Goal: Complete application form

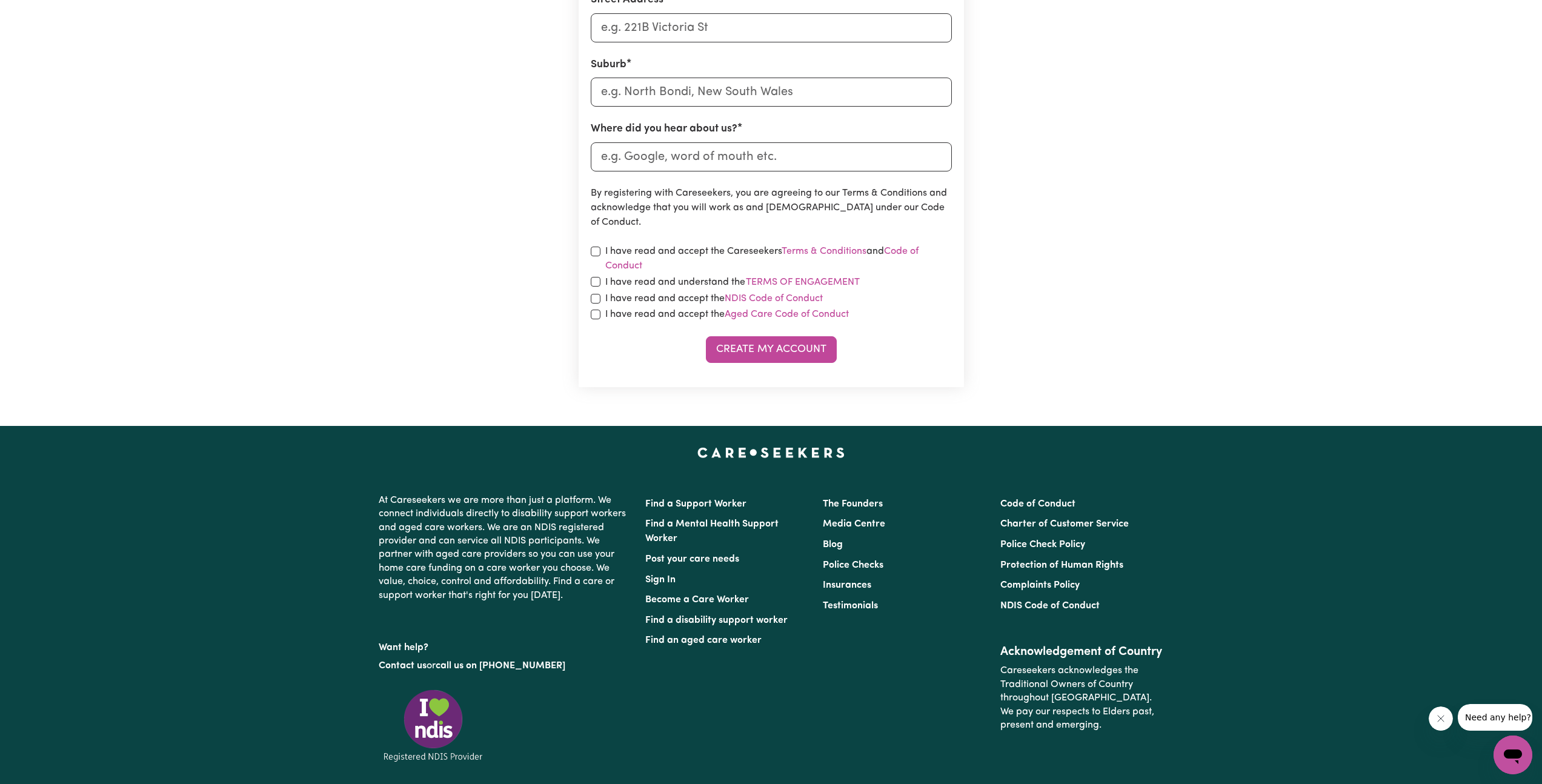
scroll to position [259, 0]
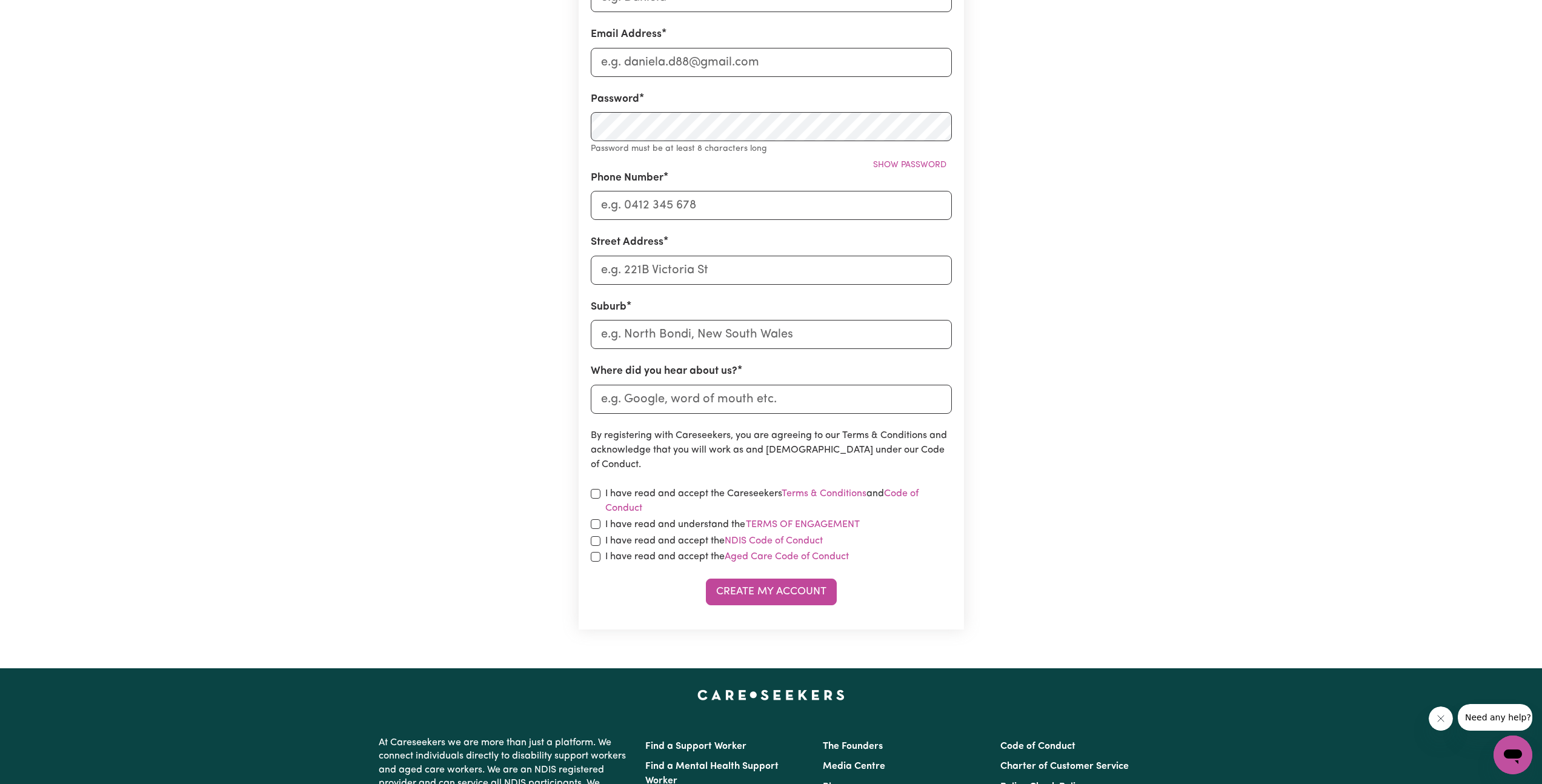
click at [596, 500] on div "I have read and accept the Careseekers Terms & Conditions and Code of Conduct" at bounding box center [771, 501] width 361 height 29
click at [593, 532] on div "I have read and understand the Terms of Engagement" at bounding box center [771, 525] width 361 height 16
click at [594, 530] on div "I have read and understand the Terms of Engagement" at bounding box center [771, 525] width 361 height 16
click at [596, 536] on input "checkbox" at bounding box center [595, 540] width 10 height 10
click at [597, 540] on input "checkbox" at bounding box center [595, 540] width 10 height 10
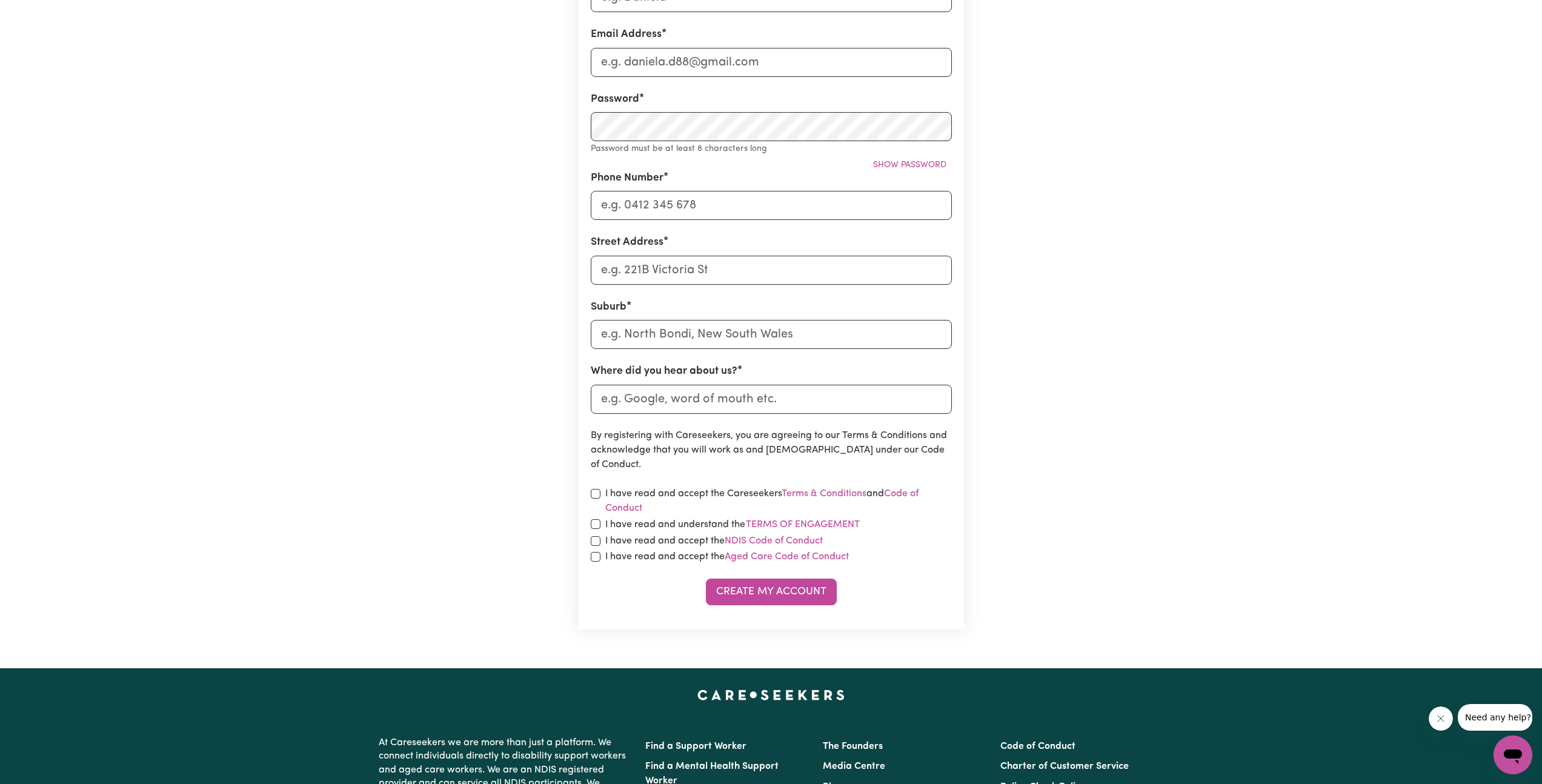
click at [599, 551] on div "I have read and accept the Aged Care Code of Conduct" at bounding box center [771, 557] width 361 height 14
click at [596, 541] on input "checkbox" at bounding box center [595, 540] width 10 height 10
checkbox input "true"
click at [596, 529] on div "I have read and understand the Terms of Engagement" at bounding box center [771, 525] width 361 height 16
click at [594, 495] on input "checkbox" at bounding box center [595, 494] width 10 height 10
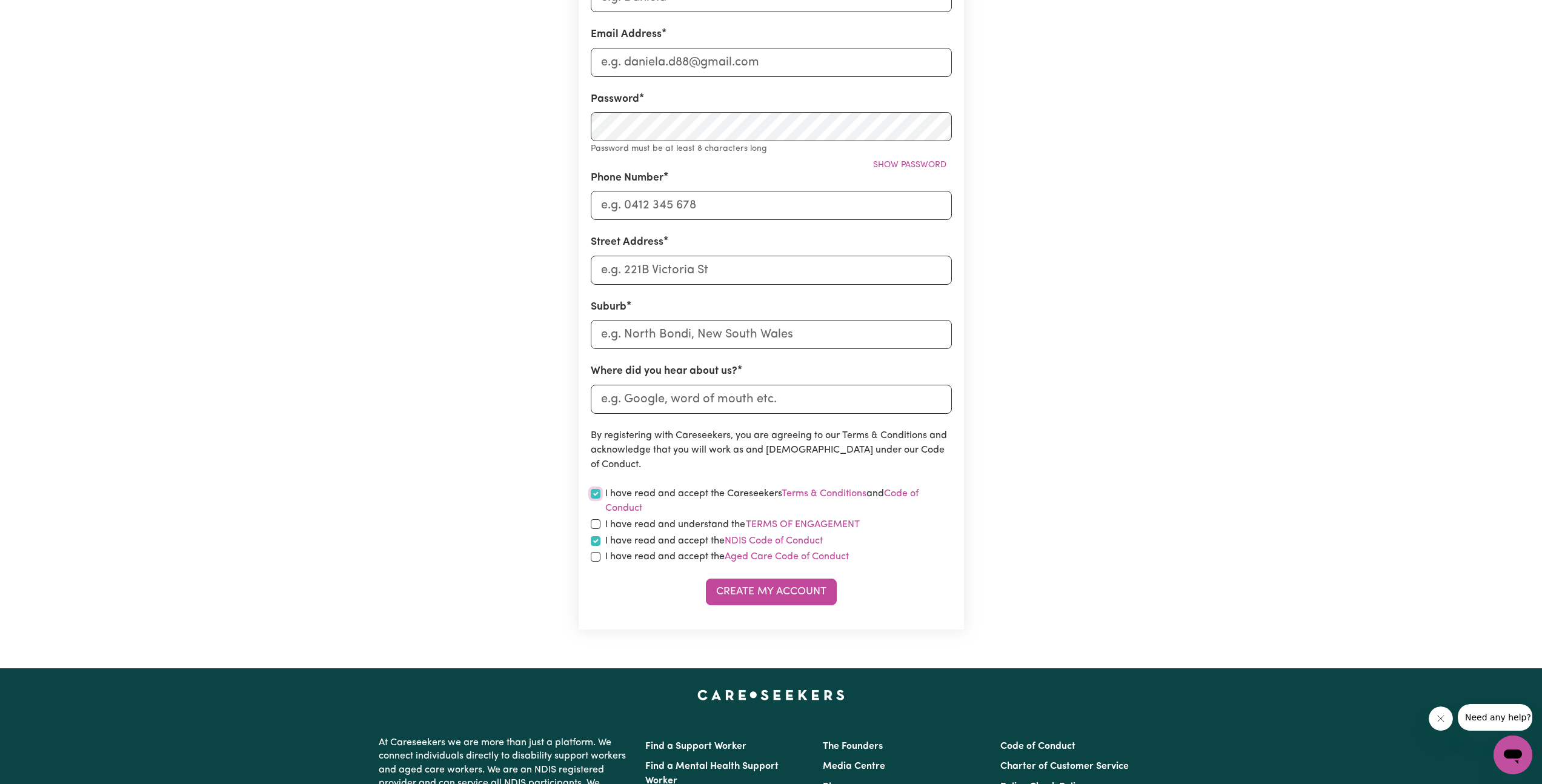
checkbox input "true"
click at [596, 525] on input "checkbox" at bounding box center [595, 523] width 10 height 10
checkbox input "true"
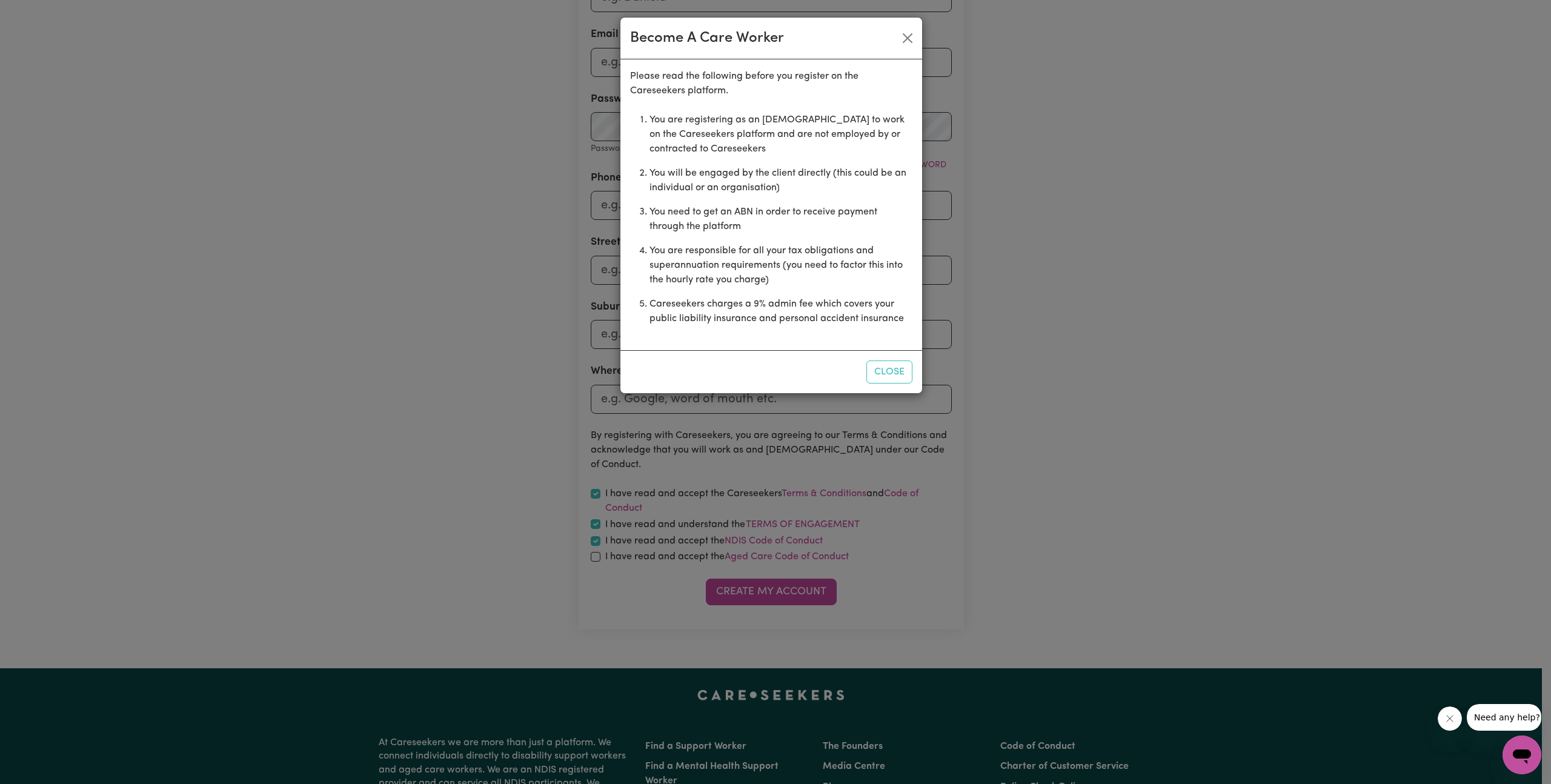
click at [599, 555] on div "Become A Care Worker Please read the following before you register on the Cares…" at bounding box center [775, 392] width 1551 height 784
click at [907, 368] on button "Close" at bounding box center [889, 372] width 46 height 23
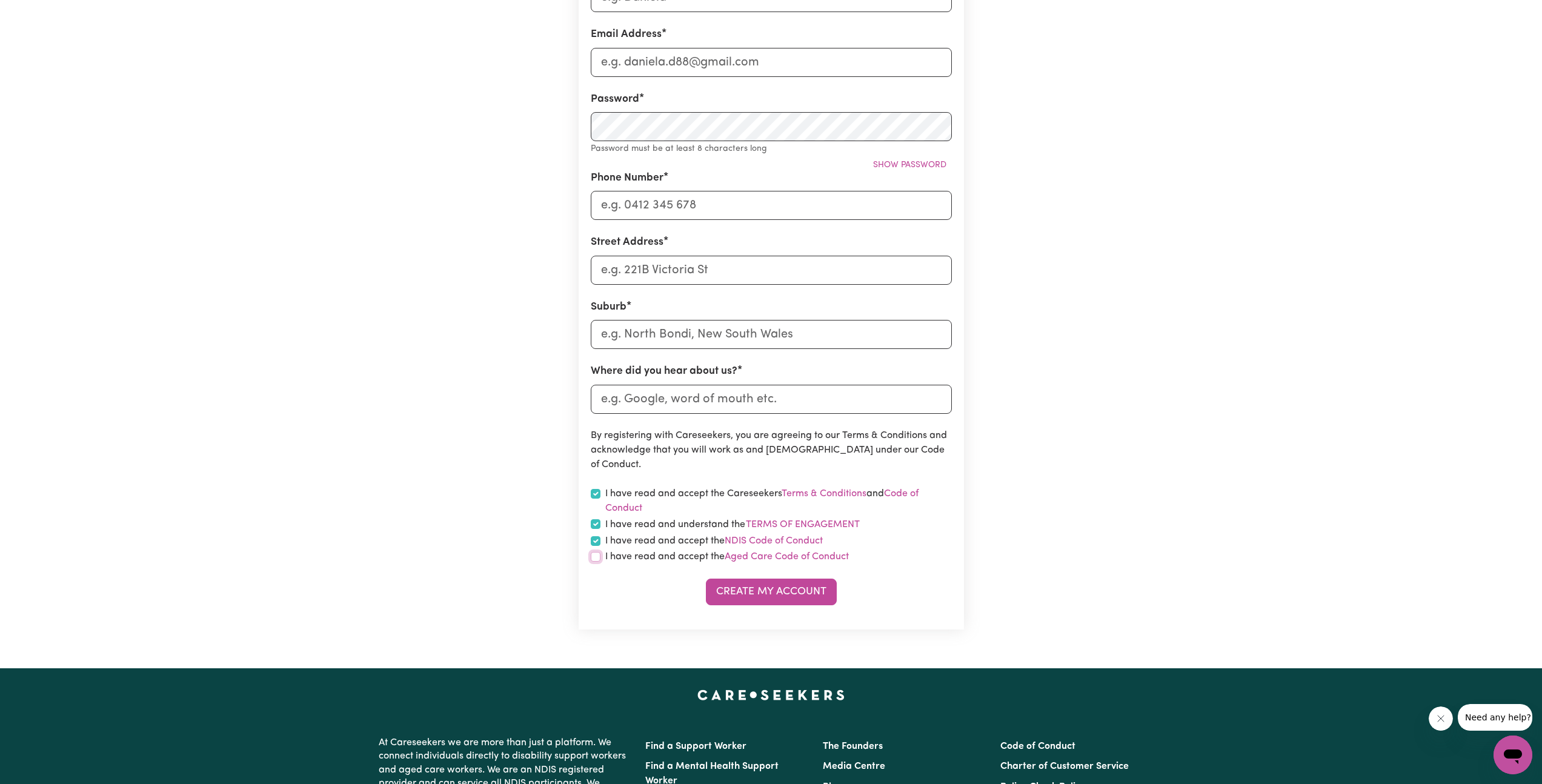
click at [599, 556] on input "checkbox" at bounding box center [595, 557] width 10 height 10
checkbox input "true"
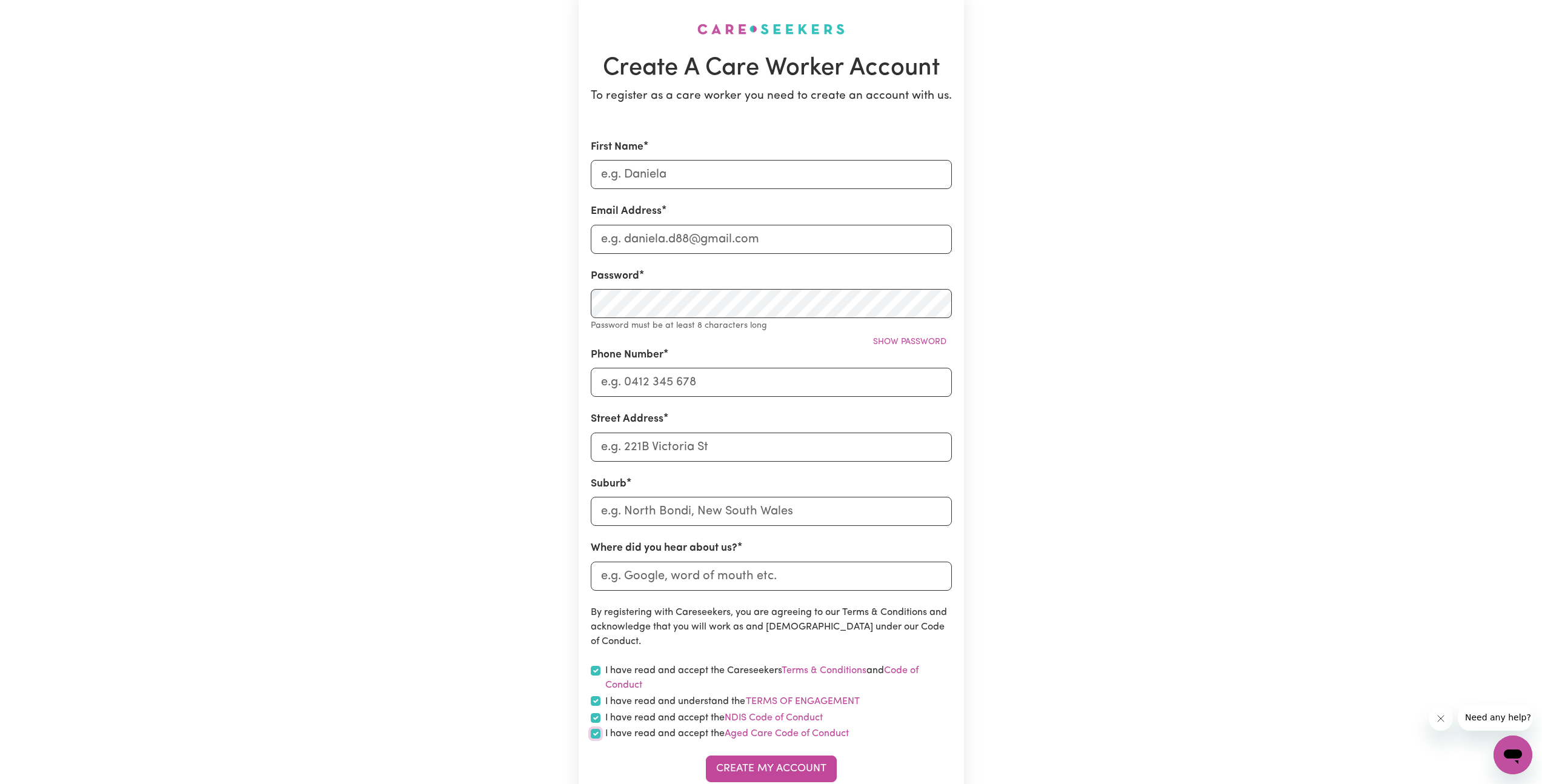
scroll to position [0, 0]
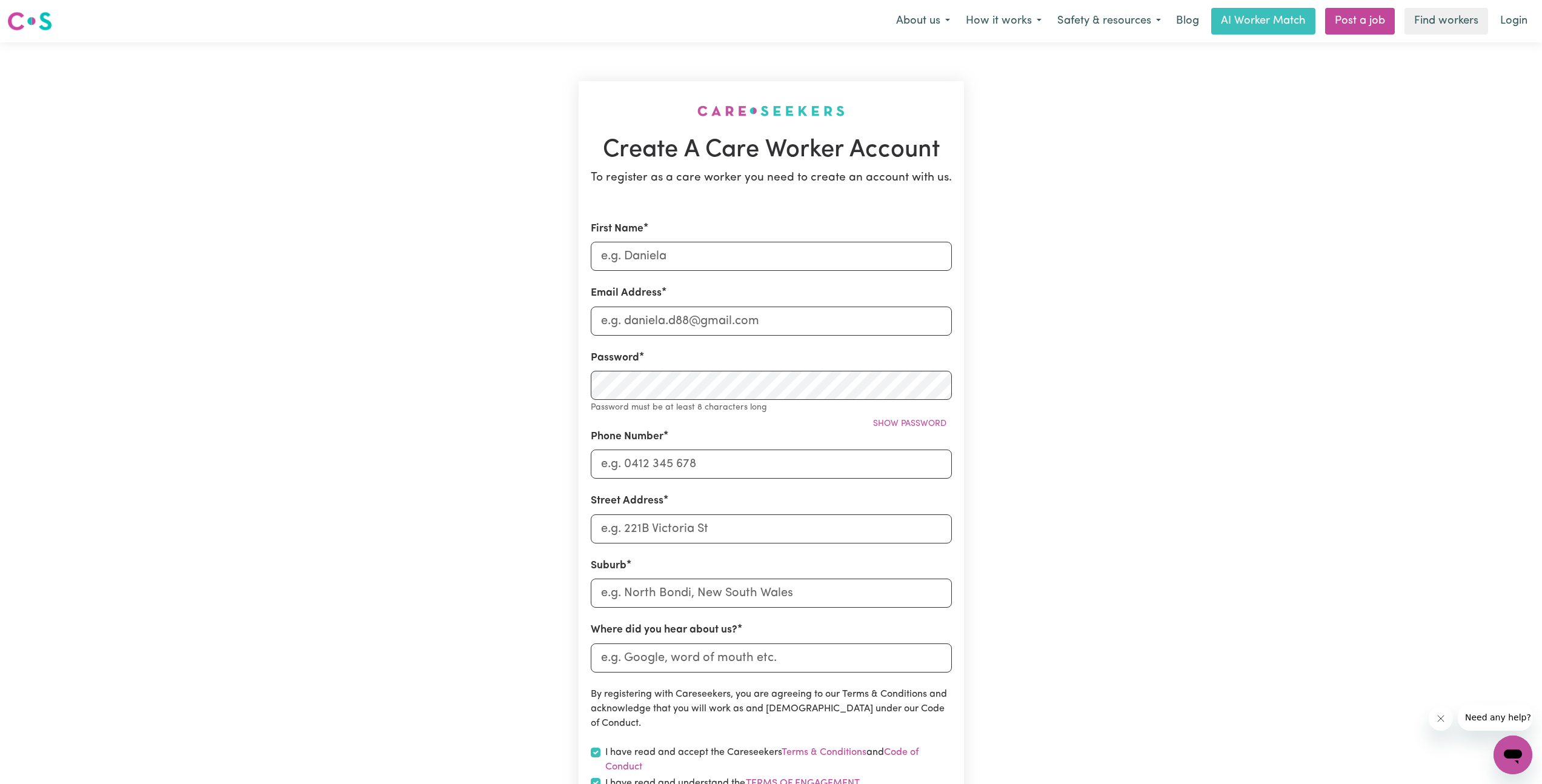
click at [36, 20] on img at bounding box center [30, 21] width 45 height 22
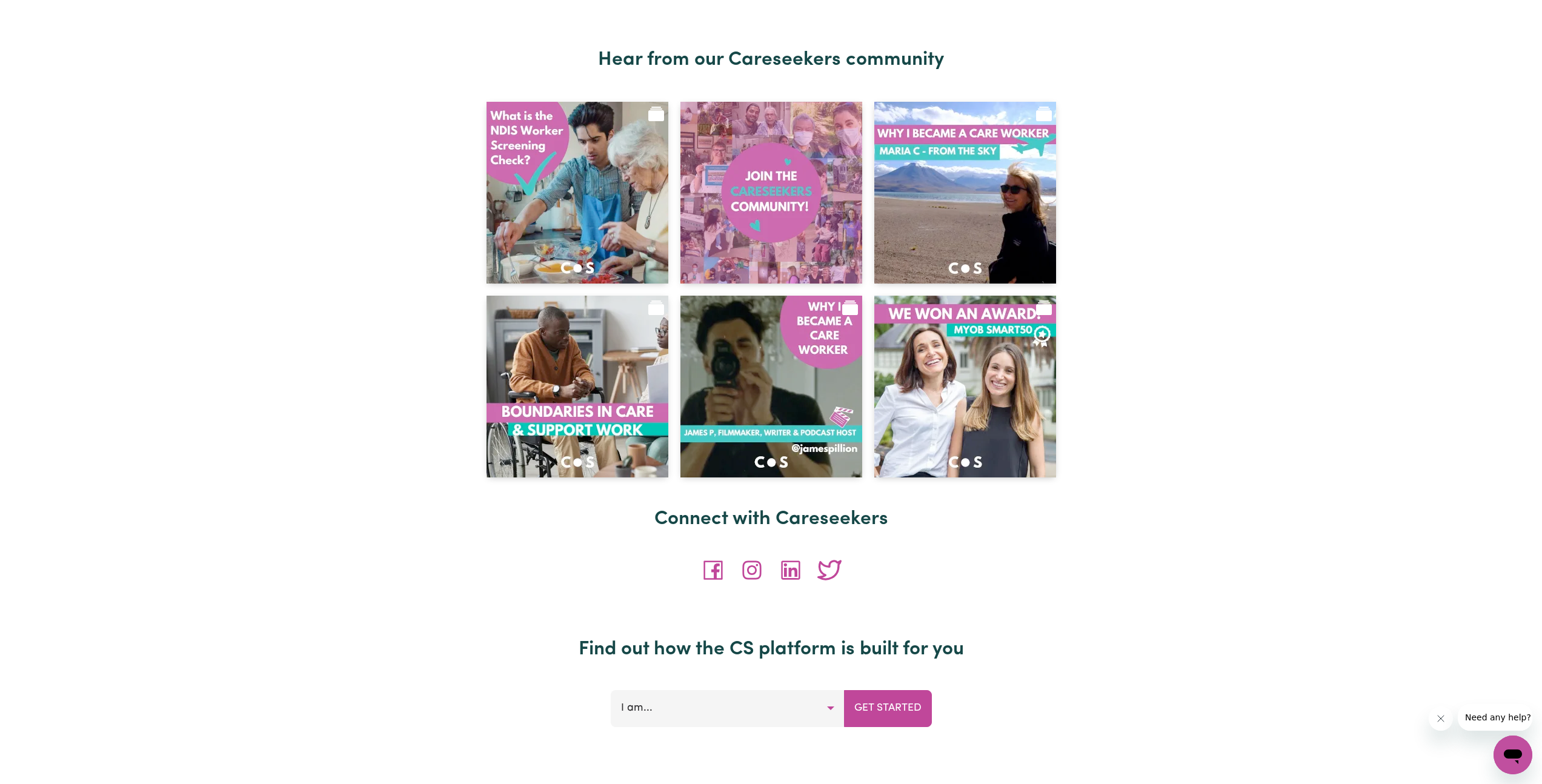
scroll to position [4726, 0]
